Goal: Information Seeking & Learning: Learn about a topic

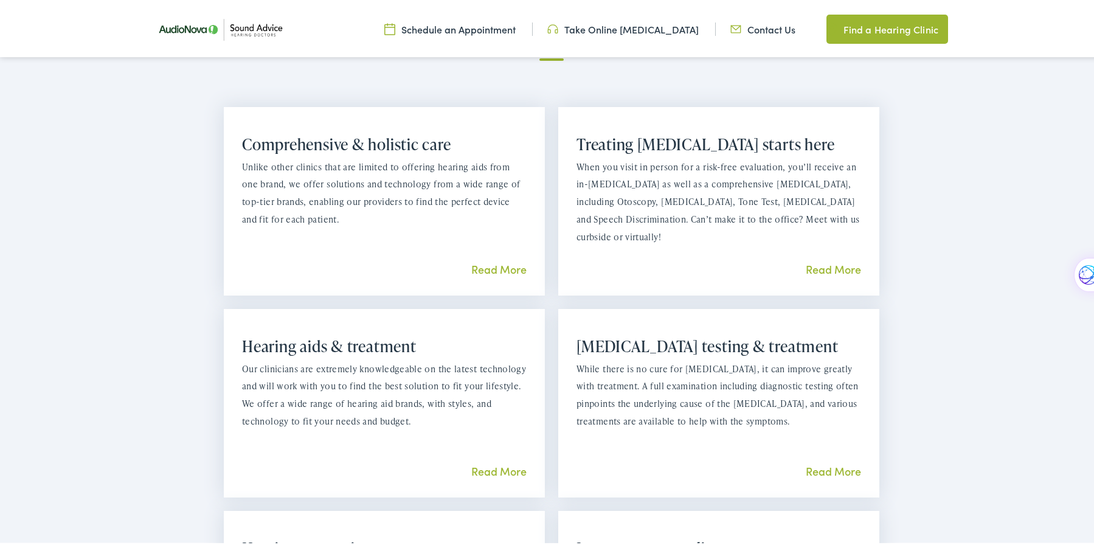
scroll to position [1033, 0]
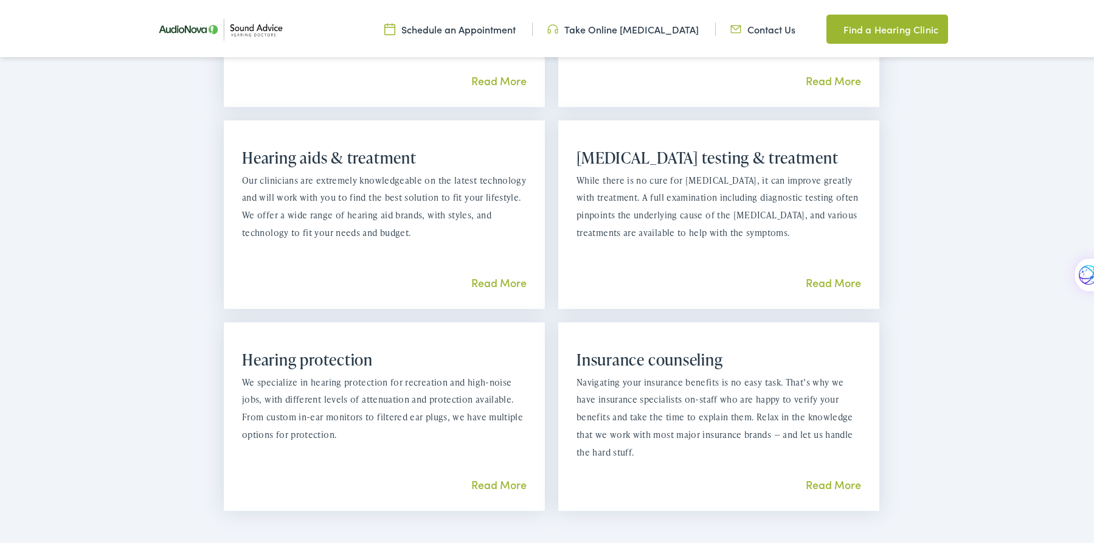
click at [486, 279] on link "Read More" at bounding box center [498, 279] width 55 height 15
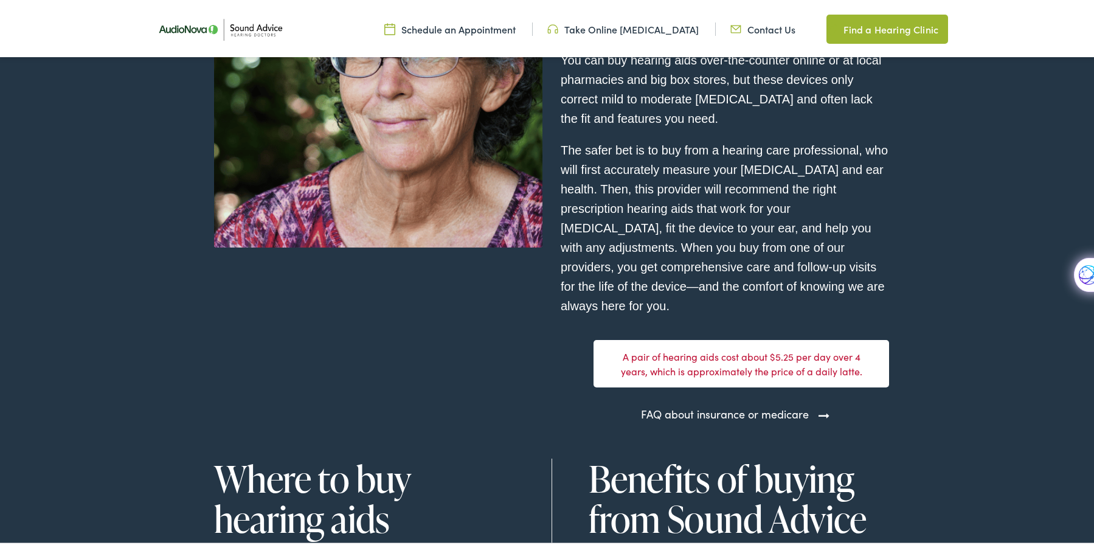
scroll to position [3525, 0]
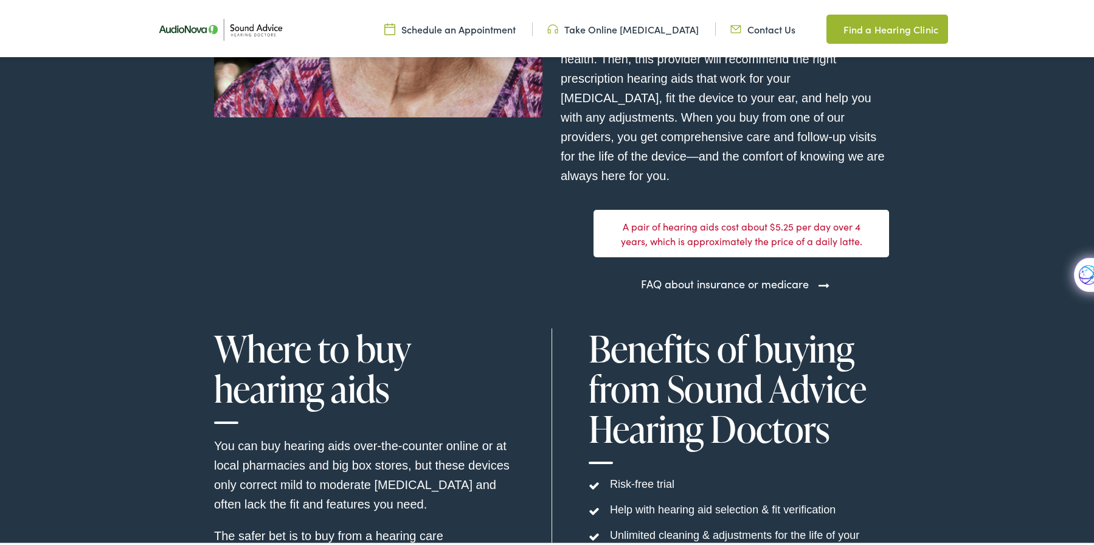
click at [796, 273] on link "FAQ about insurance or medicare" at bounding box center [725, 281] width 168 height 16
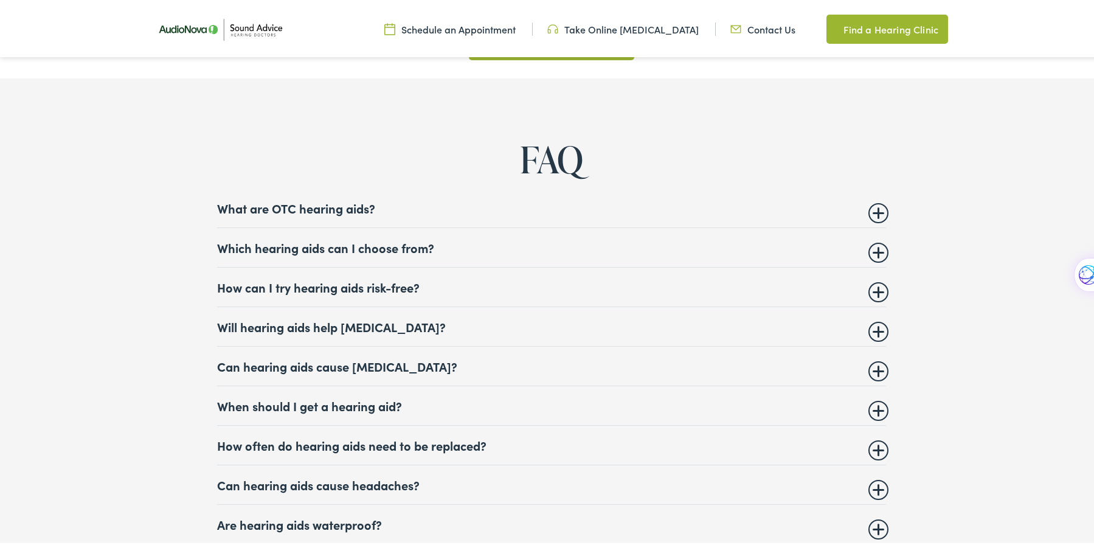
scroll to position [4741, 0]
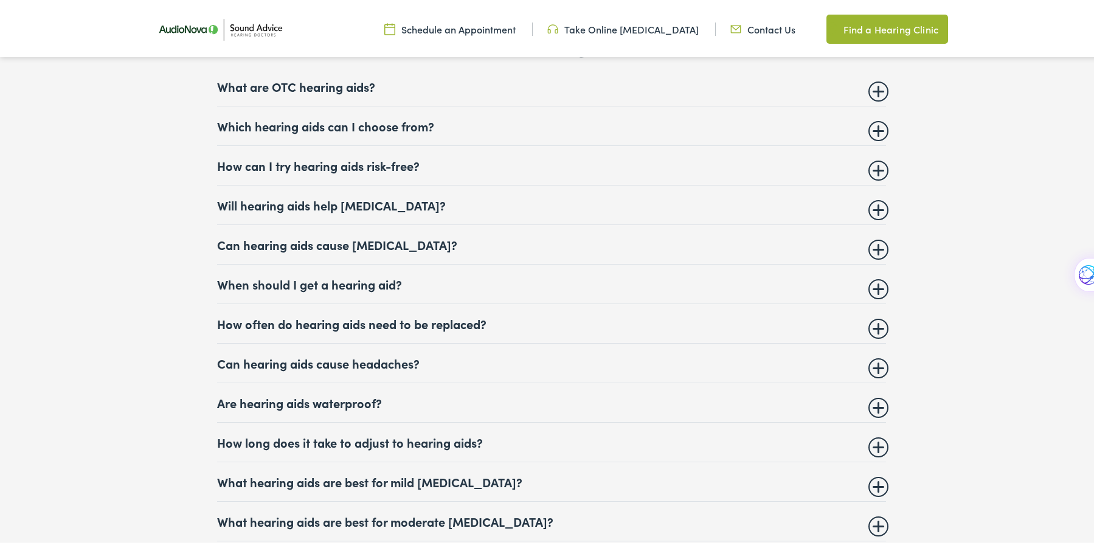
click at [369, 314] on summary "How often do hearing aids need to be replaced?" at bounding box center [551, 321] width 669 height 15
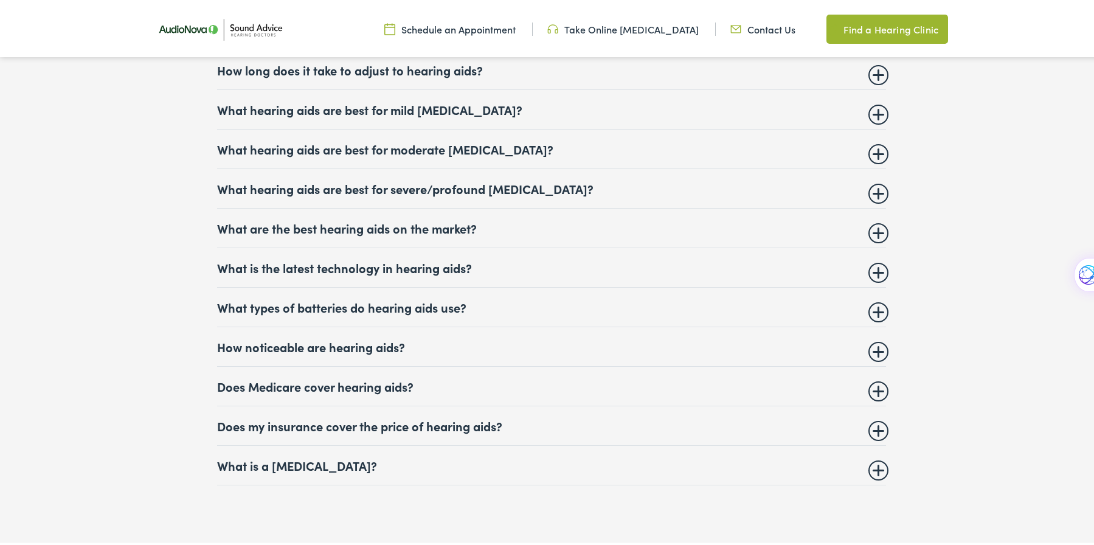
scroll to position [5227, 0]
click at [317, 376] on summary "Does Medicare cover hearing aids?" at bounding box center [551, 383] width 669 height 15
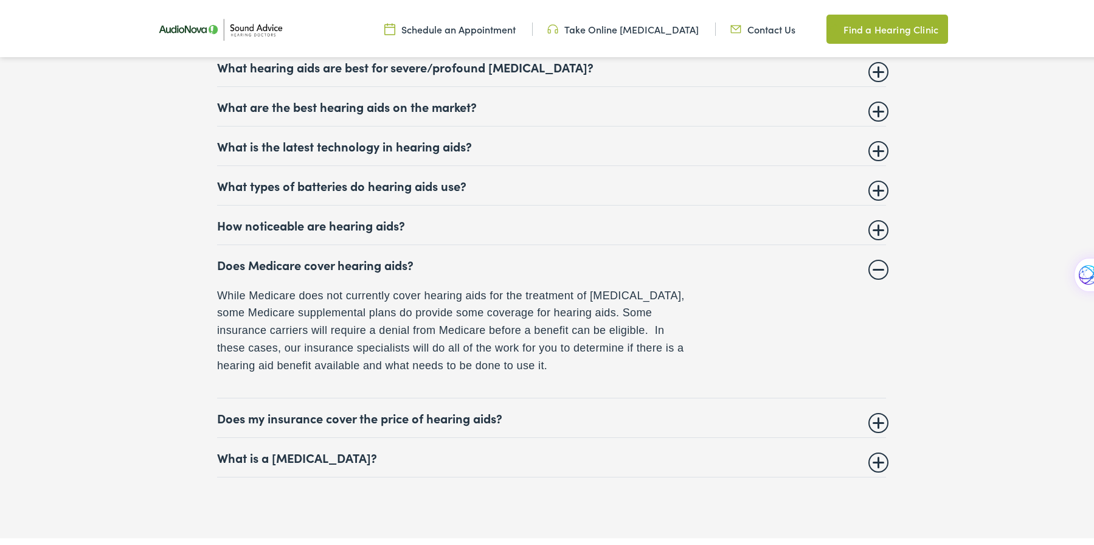
scroll to position [5235, 0]
click at [418, 410] on summary "Does my insurance cover the price of hearing aids?" at bounding box center [551, 414] width 669 height 15
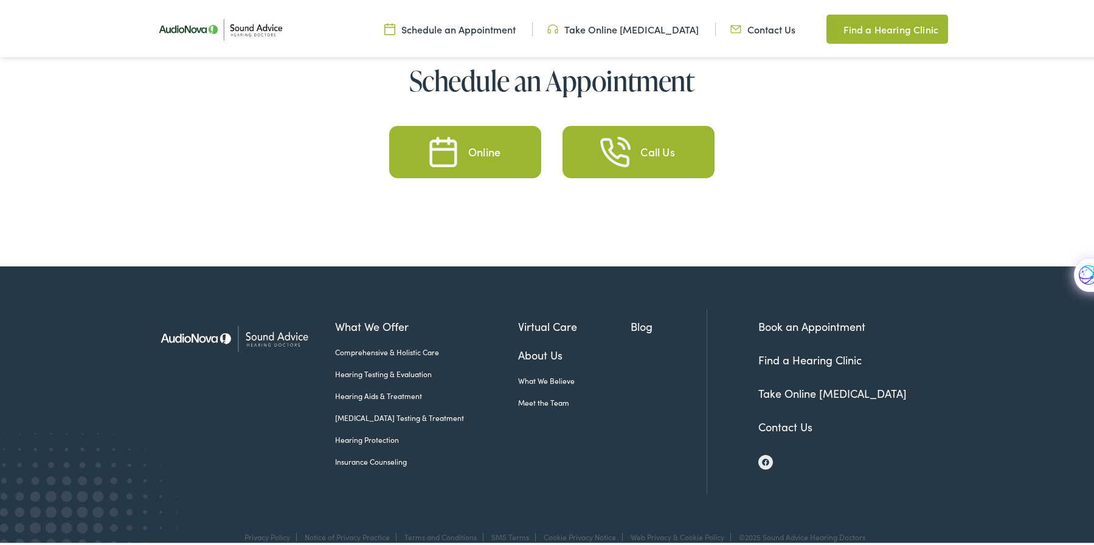
scroll to position [5737, 0]
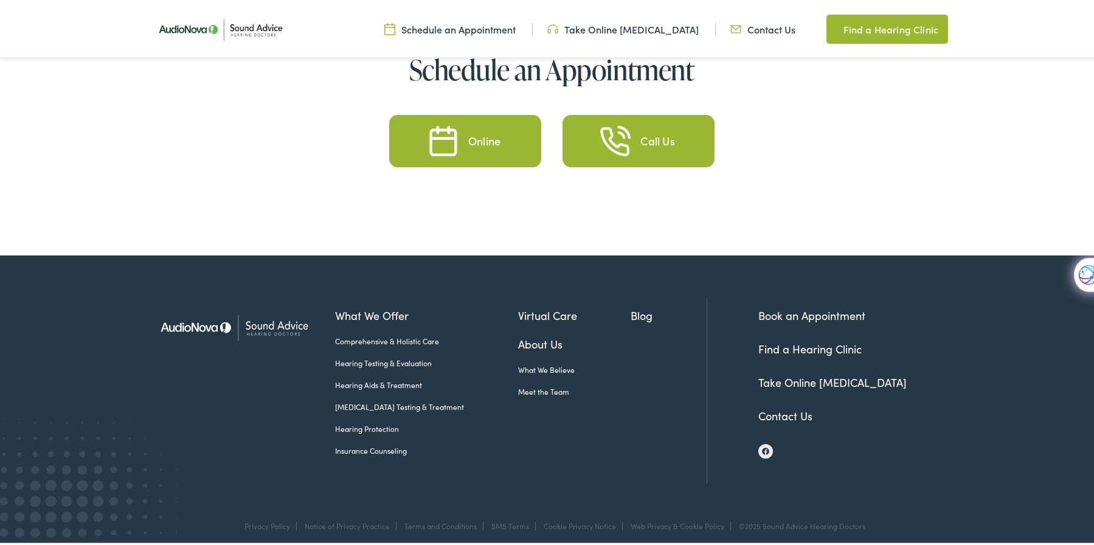
click at [367, 377] on link "Hearing Aids & Treatment" at bounding box center [426, 382] width 183 height 11
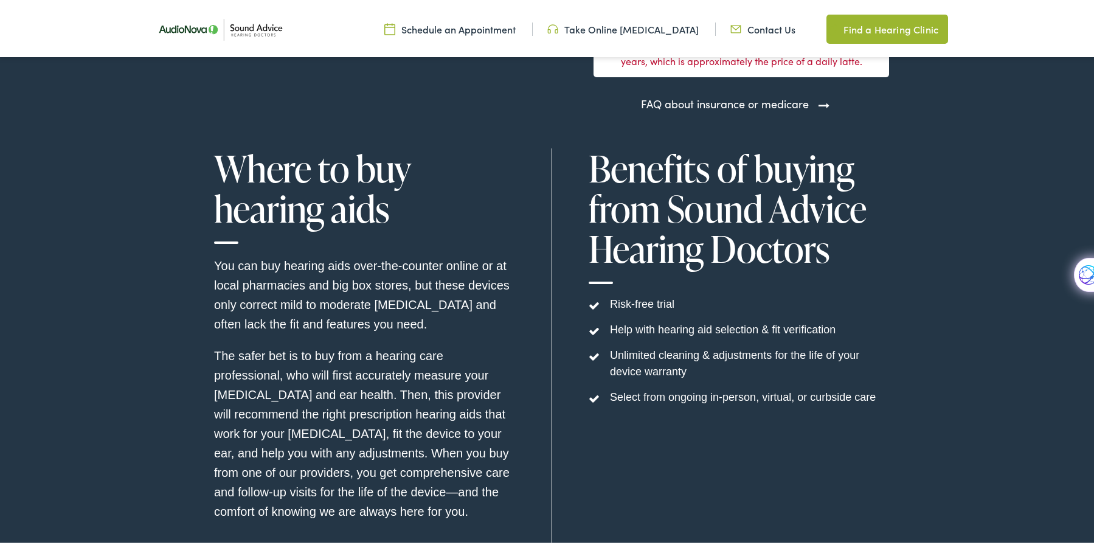
scroll to position [3708, 0]
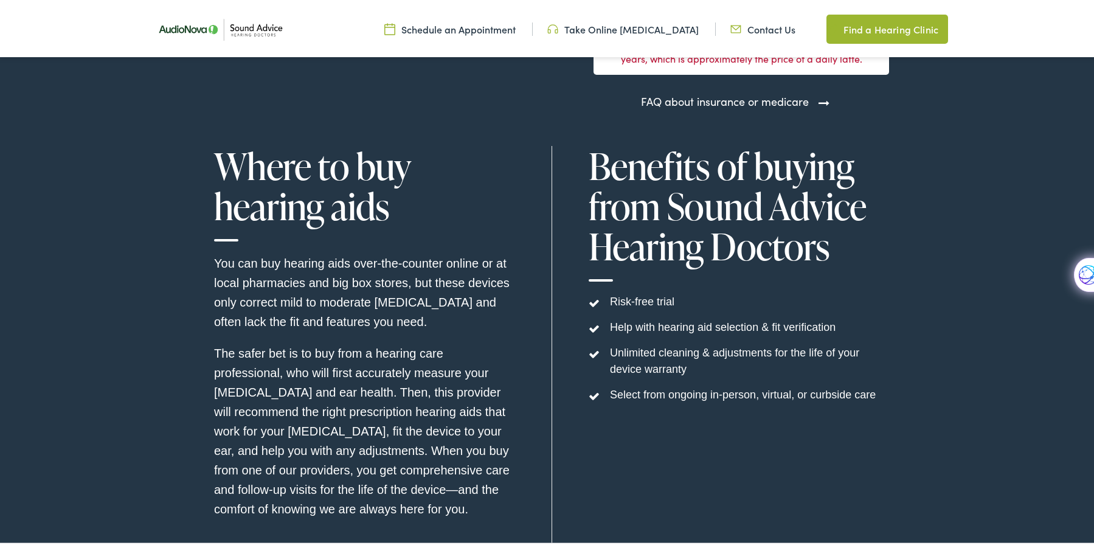
click at [184, 30] on img at bounding box center [220, 26] width 140 height 49
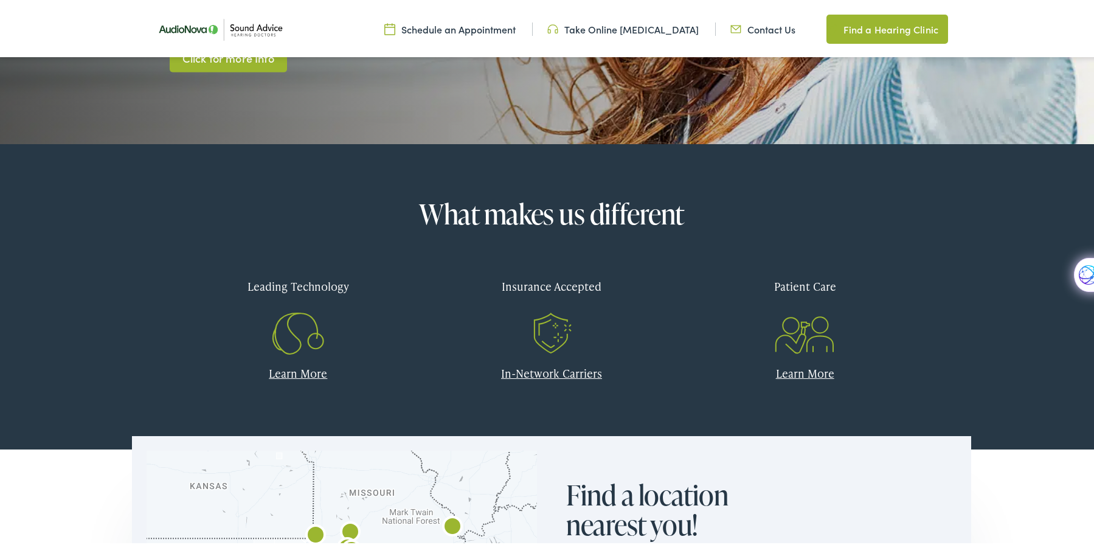
scroll to position [365, 0]
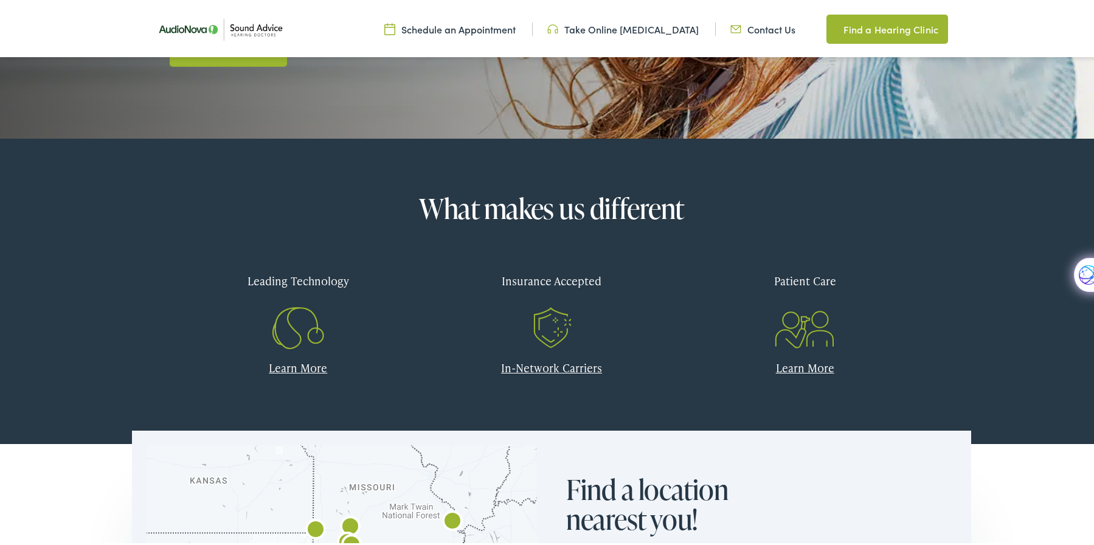
click at [291, 362] on link "Learn More" at bounding box center [298, 364] width 58 height 15
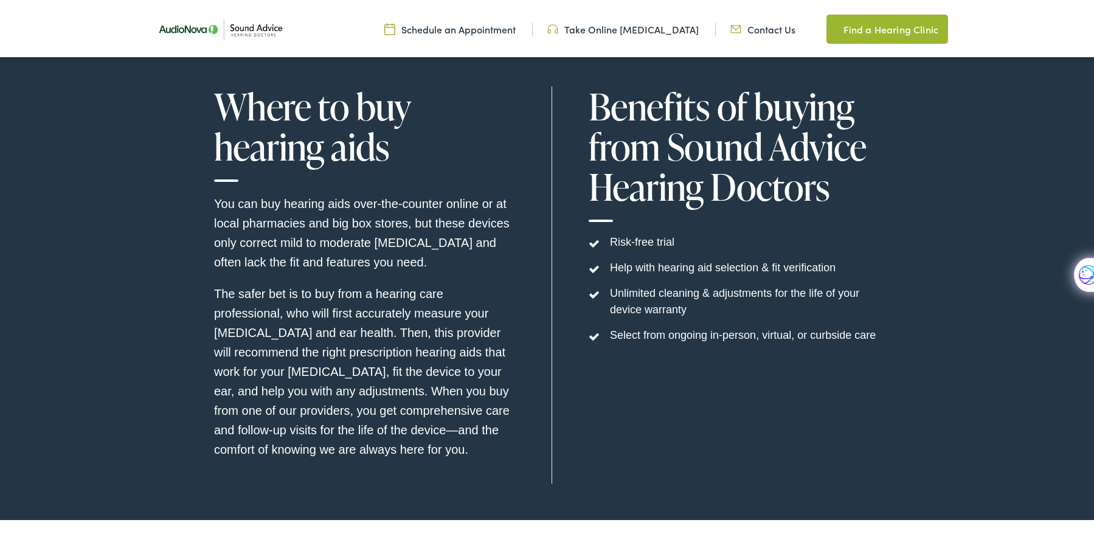
scroll to position [3769, 0]
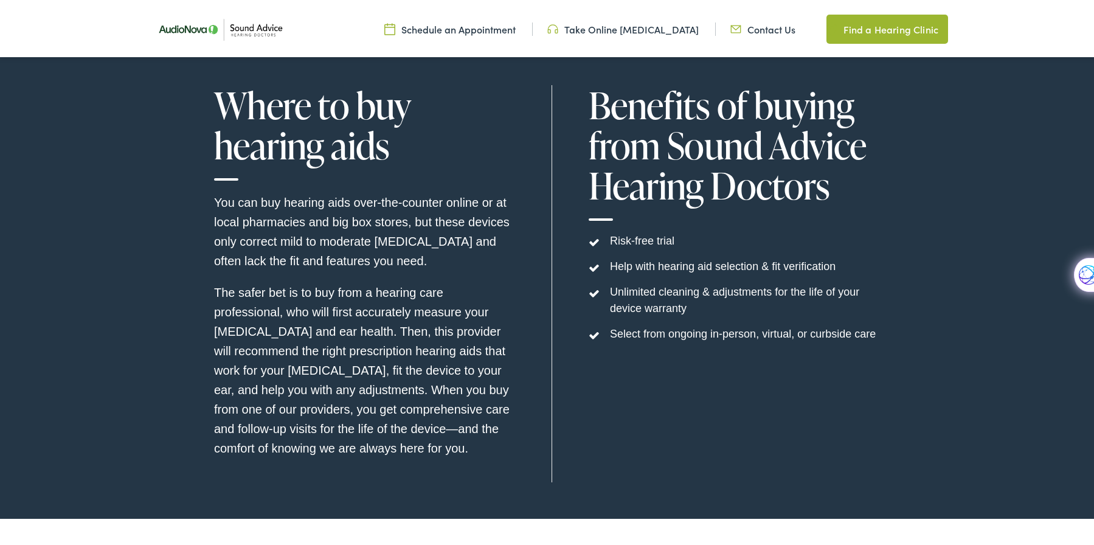
click at [186, 27] on img at bounding box center [220, 26] width 140 height 49
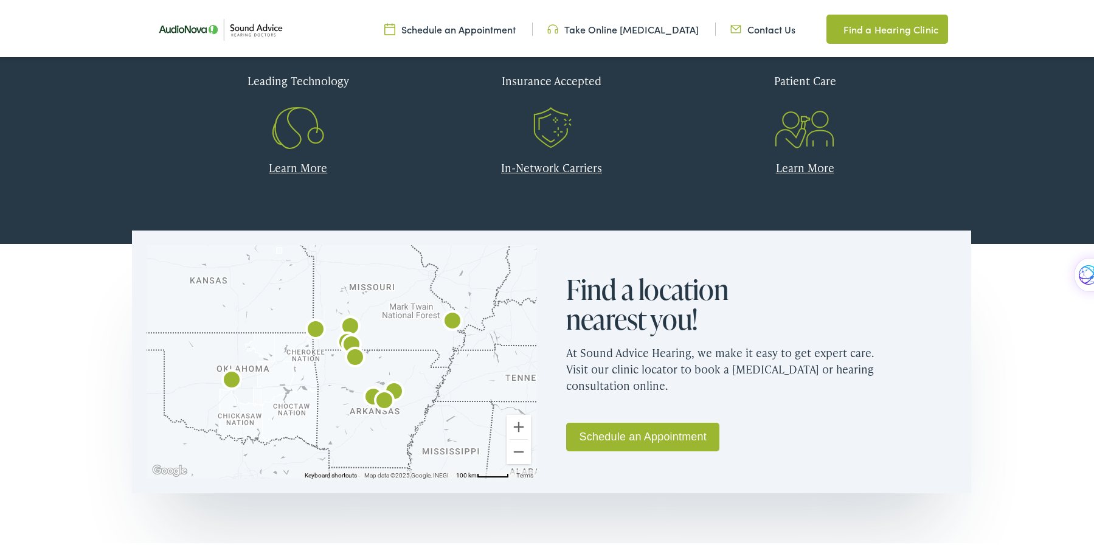
scroll to position [365, 0]
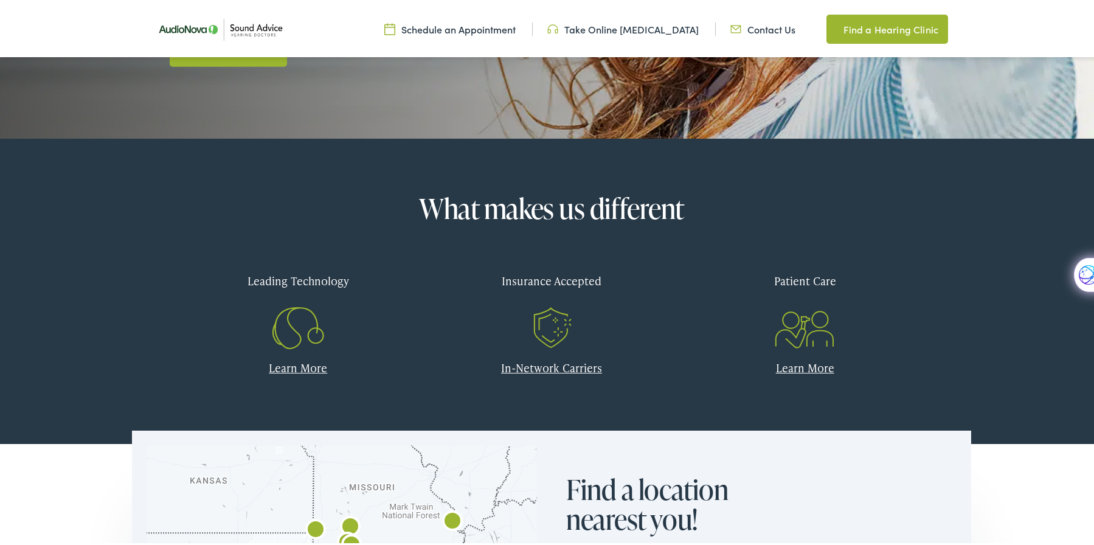
click at [281, 362] on link "Learn More" at bounding box center [298, 364] width 58 height 15
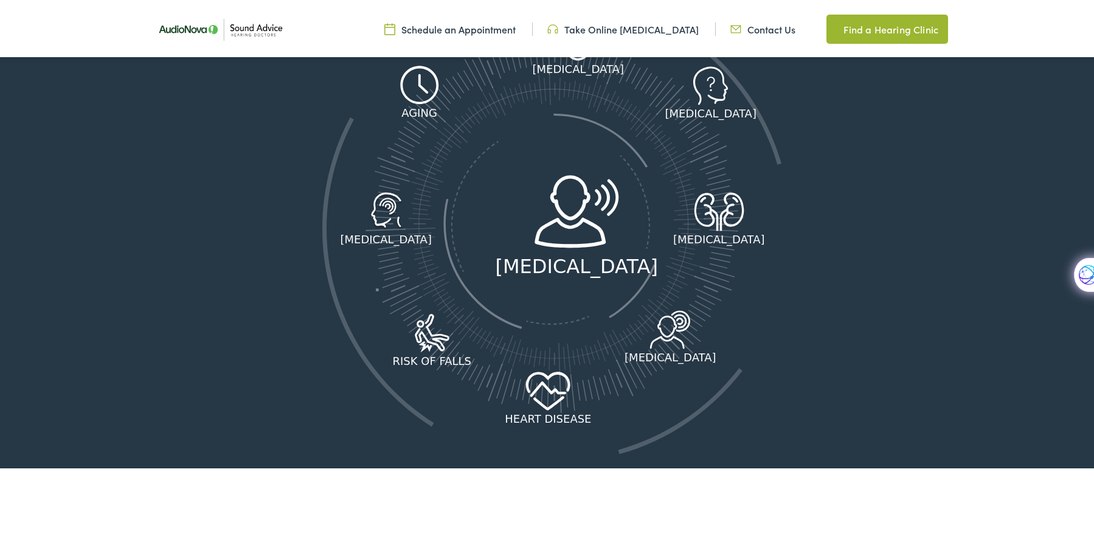
scroll to position [1702, 0]
